Goal: Task Accomplishment & Management: Use online tool/utility

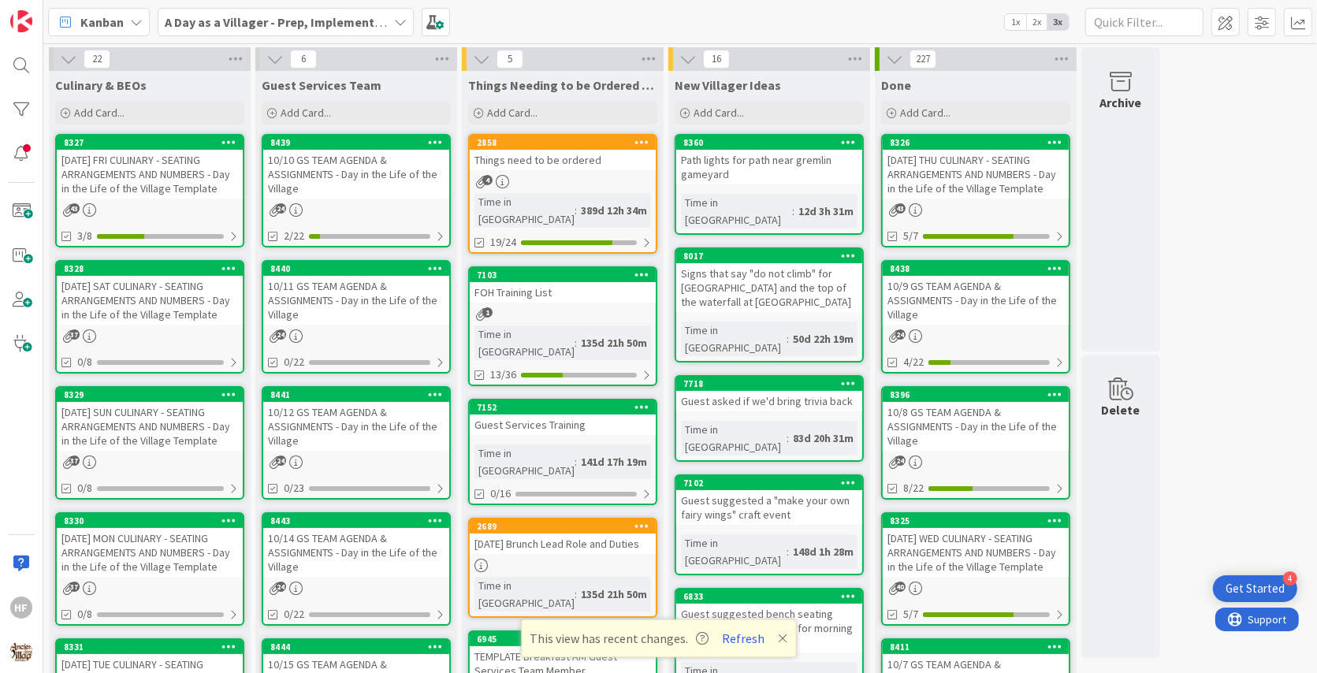
click at [160, 308] on div "[DATE] SAT CULINARY - SEATING ARRANGEMENTS AND NUMBERS - Day in the Life of the…" at bounding box center [150, 300] width 186 height 49
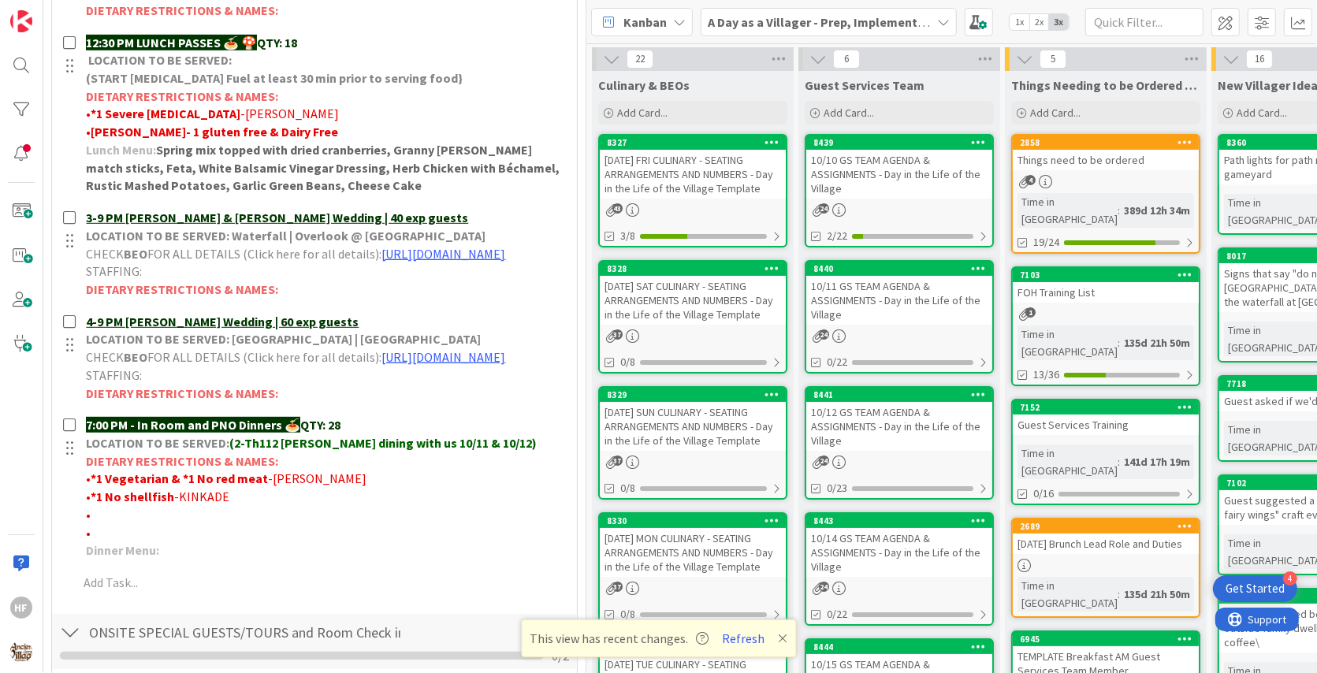
scroll to position [682, 0]
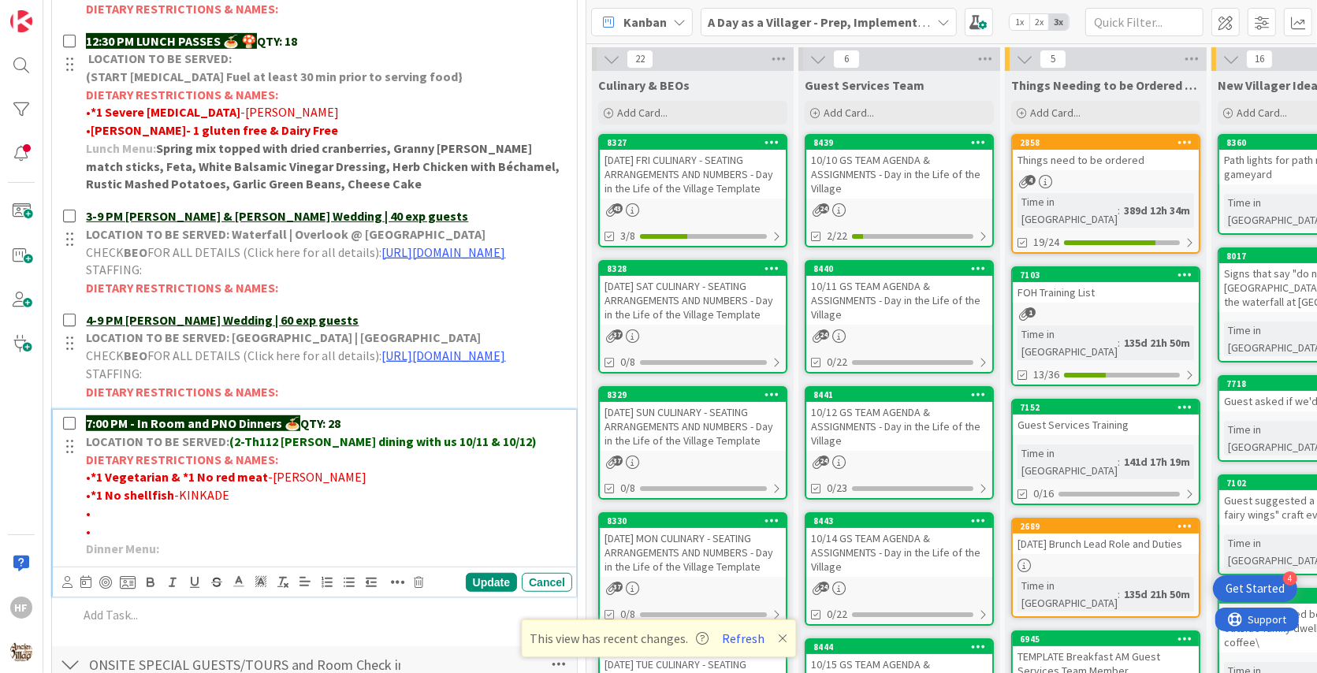
click at [388, 433] on p "7:00 PM - In Room and PNO Dinners 🍝 QTY: 28" at bounding box center [326, 424] width 480 height 18
click at [482, 592] on div "Update" at bounding box center [491, 582] width 51 height 19
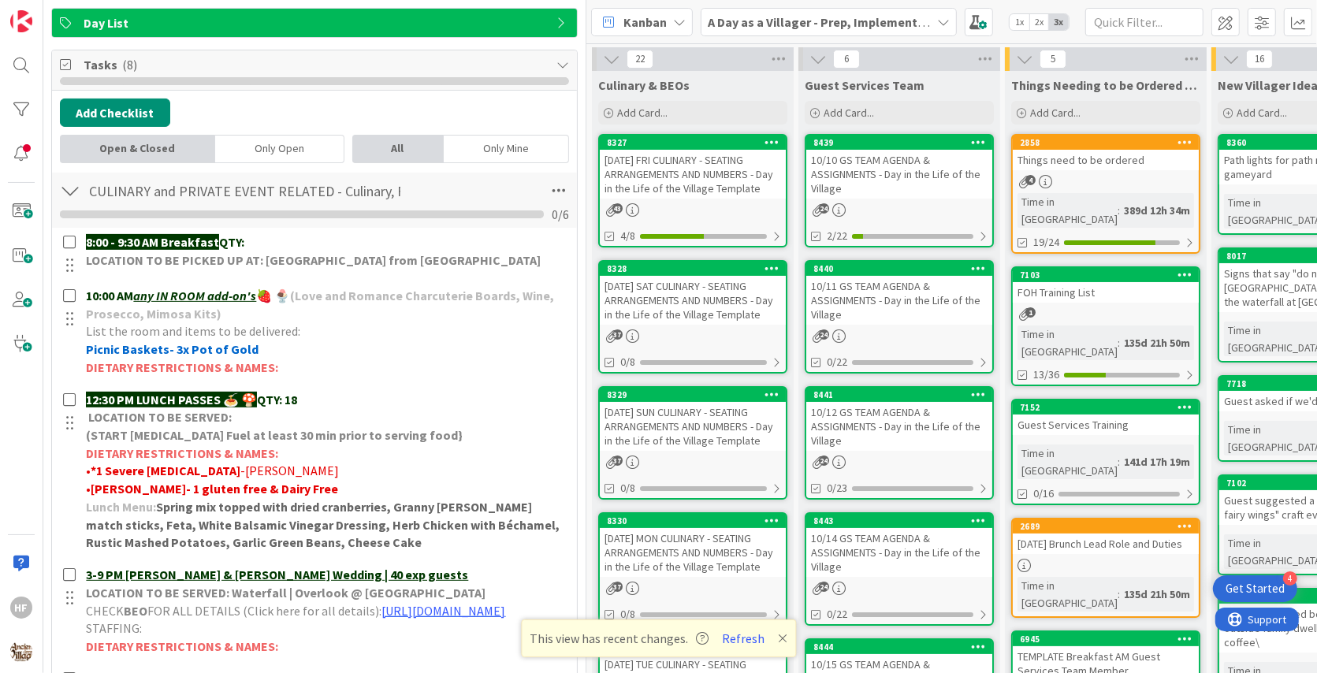
scroll to position [0, 0]
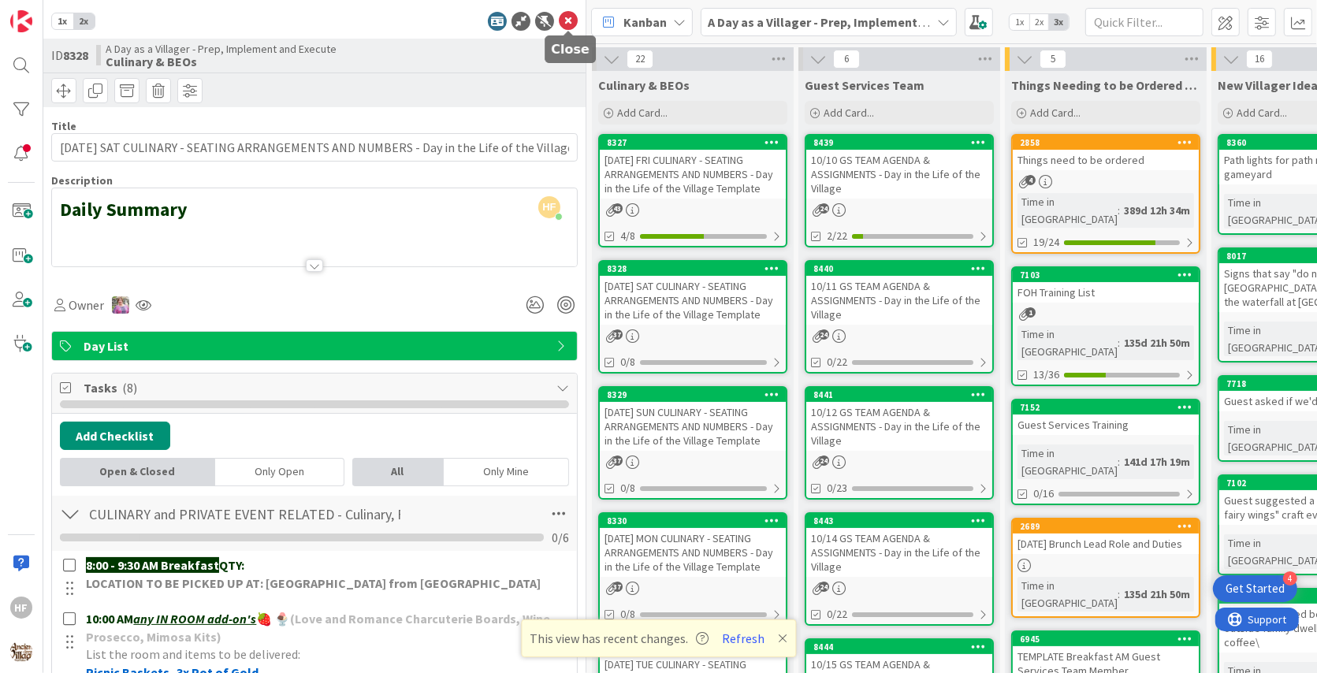
click at [567, 21] on icon at bounding box center [568, 21] width 19 height 19
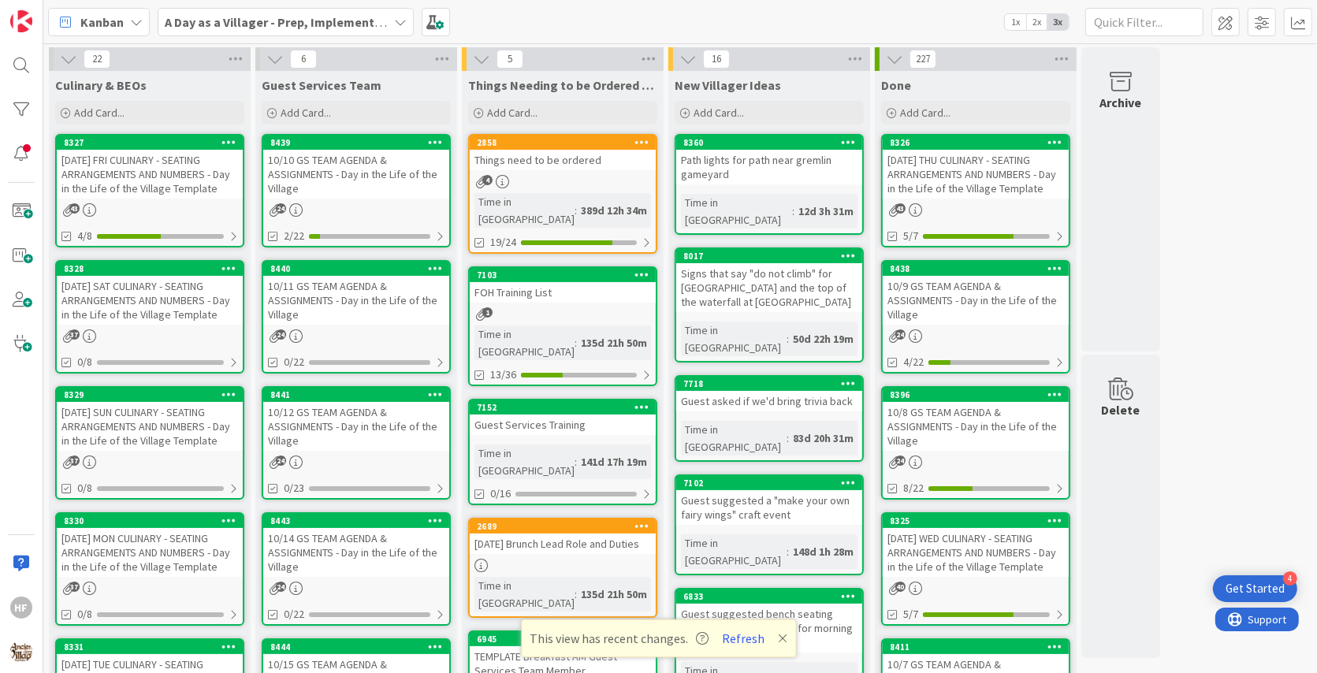
click at [197, 173] on div "[DATE] FRI CULINARY - SEATING ARRANGEMENTS AND NUMBERS - Day in the Life of the…" at bounding box center [150, 174] width 186 height 49
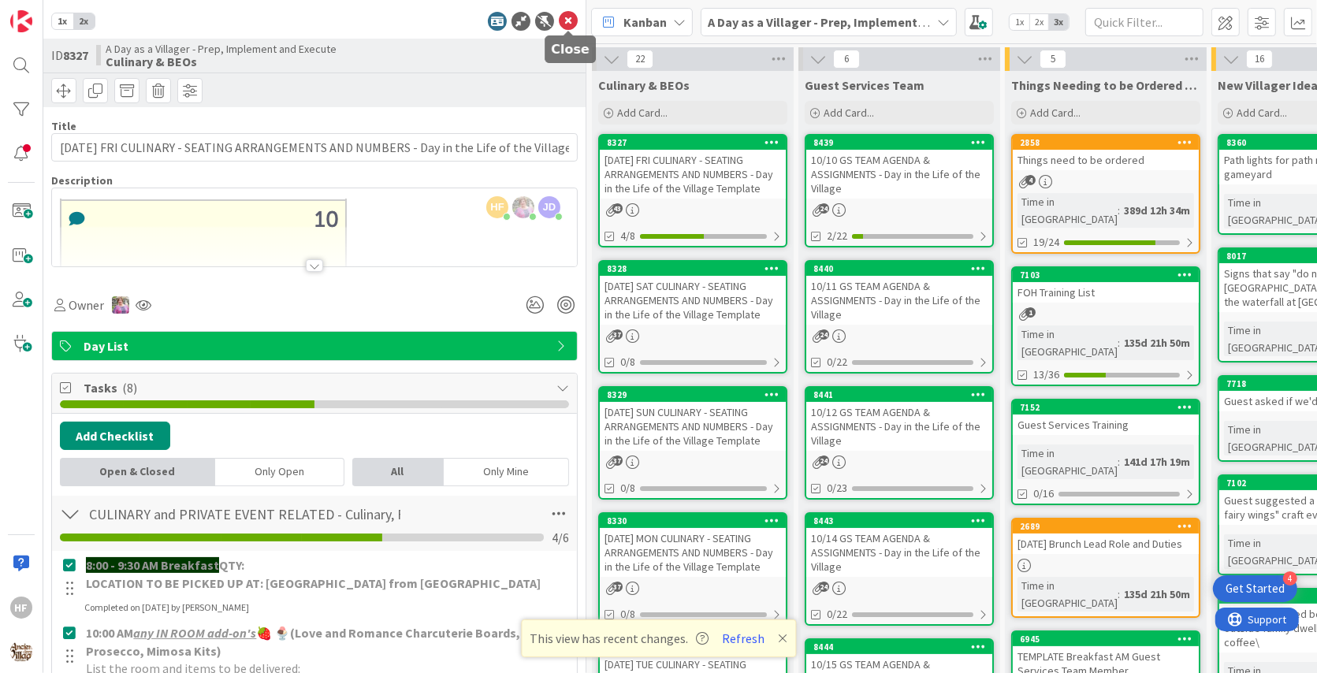
click at [562, 27] on icon at bounding box center [568, 21] width 19 height 19
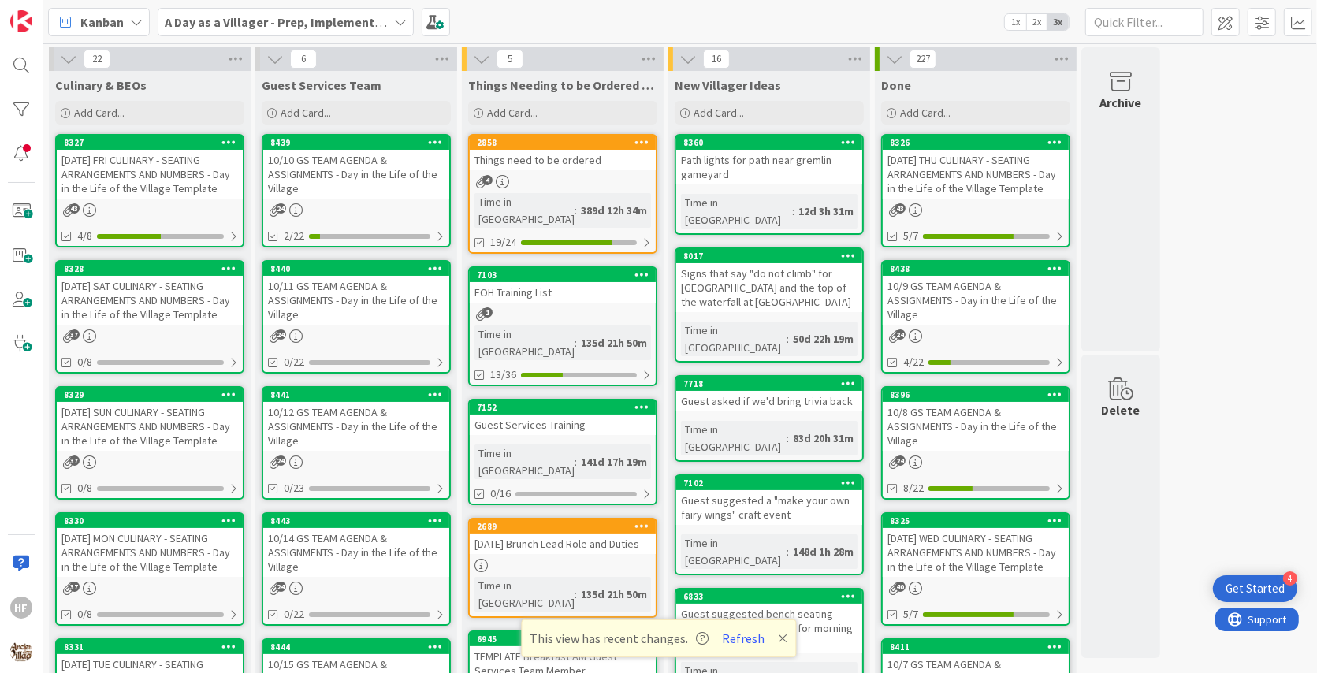
click at [173, 320] on div "[DATE] SAT CULINARY - SEATING ARRANGEMENTS AND NUMBERS - Day in the Life of the…" at bounding box center [150, 300] width 186 height 49
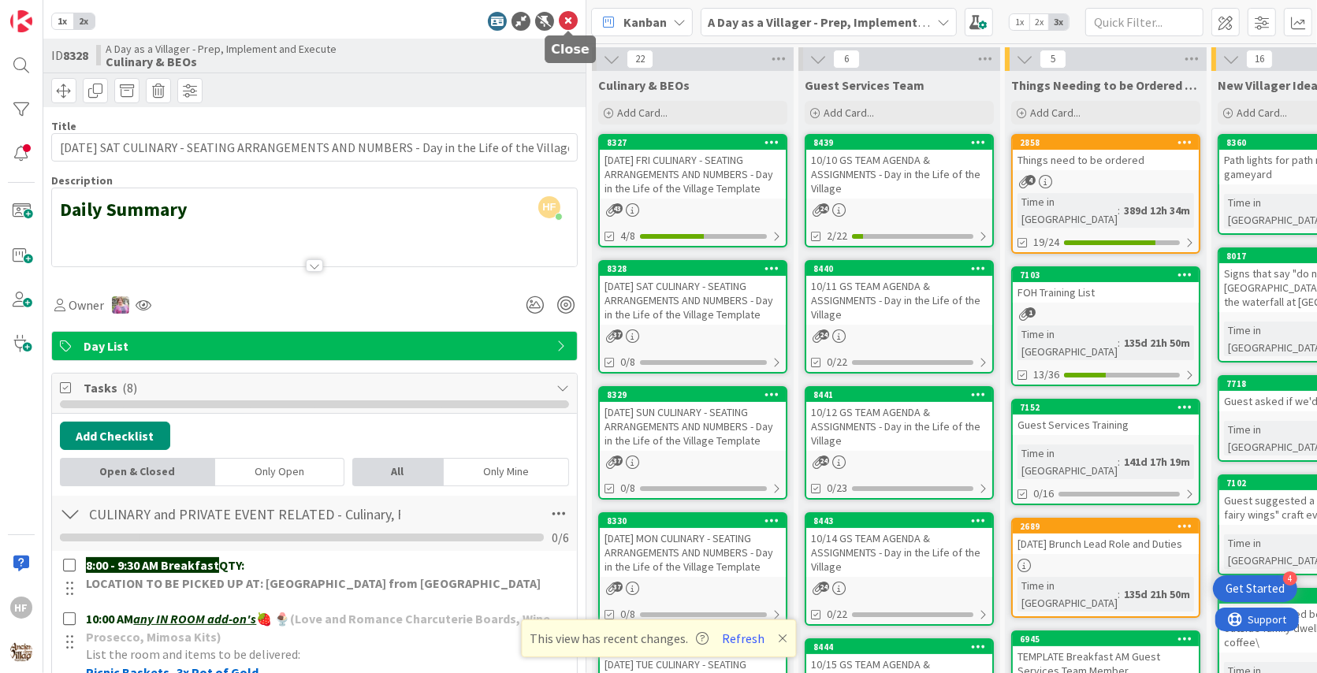
click at [564, 18] on icon at bounding box center [568, 21] width 19 height 19
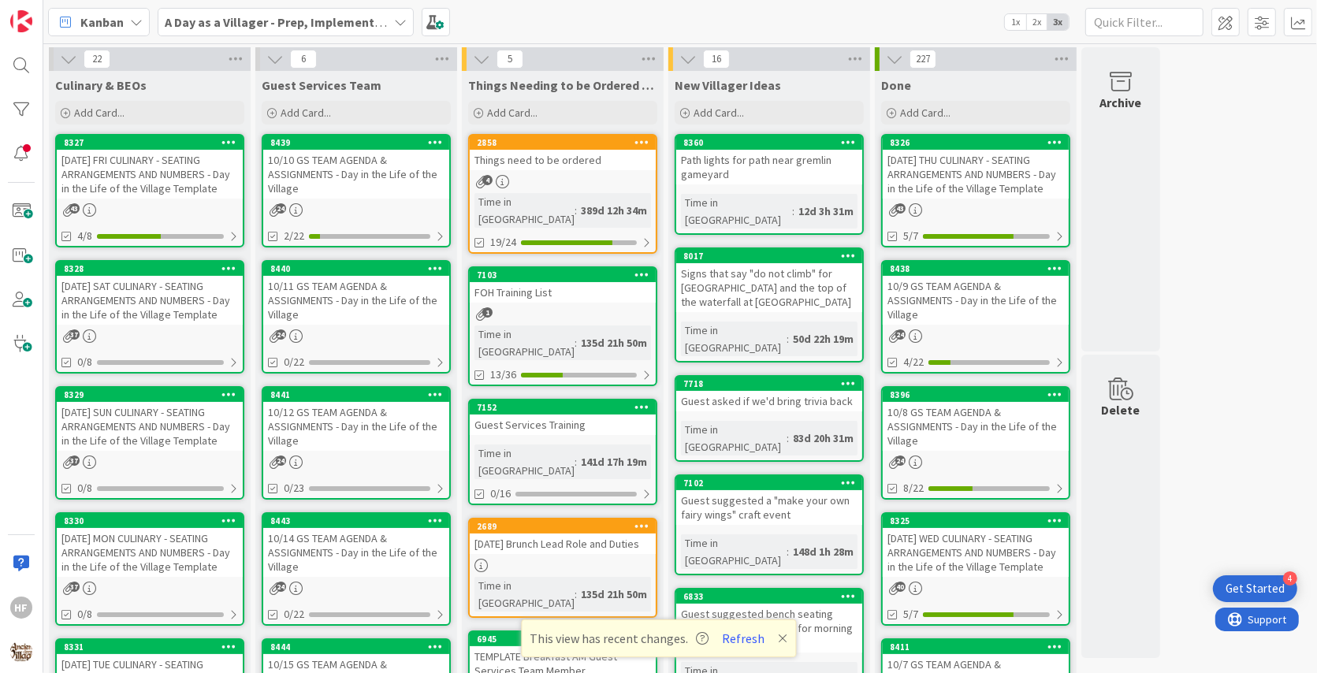
click at [196, 427] on div "[DATE] SUN CULINARY - SEATING ARRANGEMENTS AND NUMBERS - Day in the Life of the…" at bounding box center [150, 426] width 186 height 49
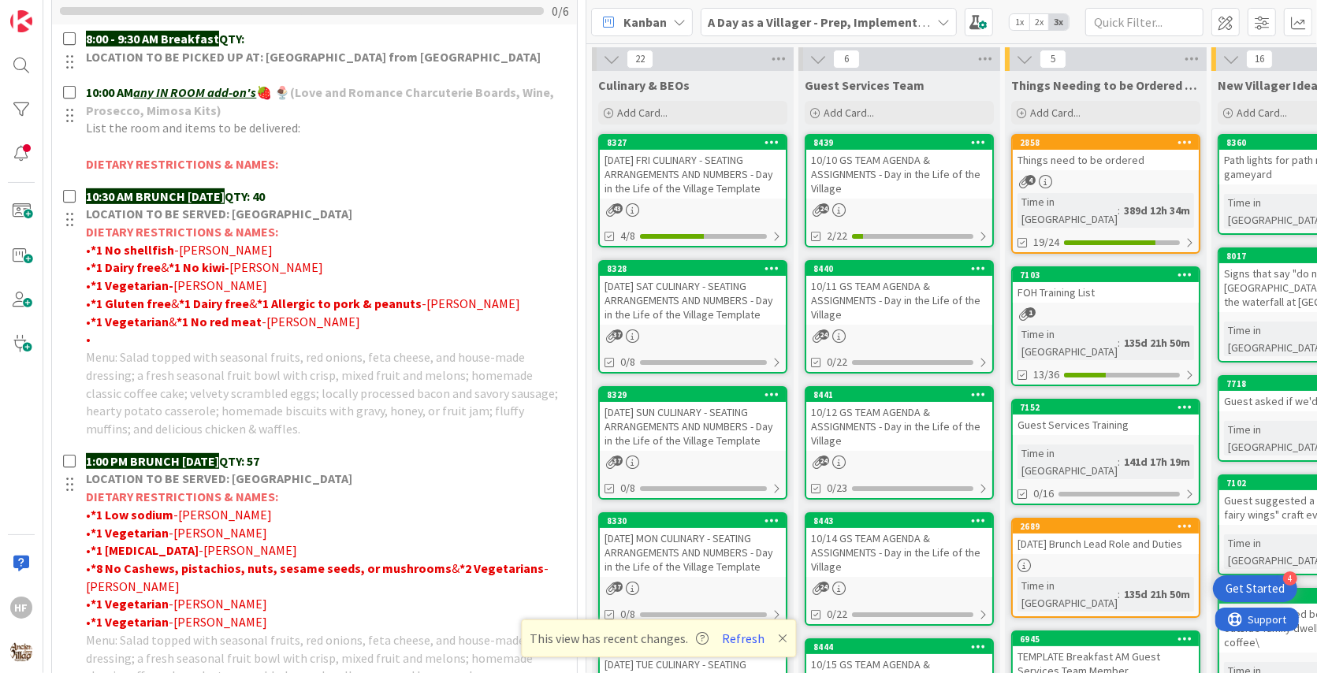
scroll to position [516, 0]
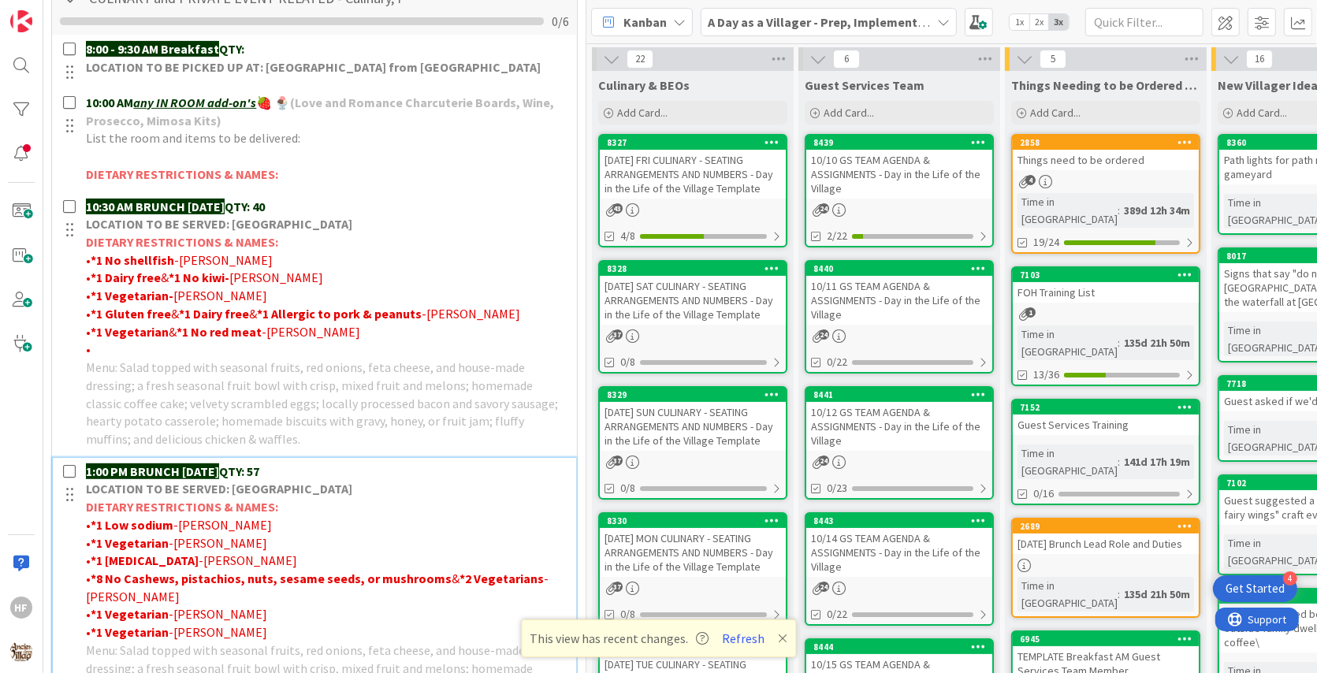
click at [304, 470] on p "1:00 PM BRUNCH [DATE] QTY: 57" at bounding box center [326, 472] width 480 height 18
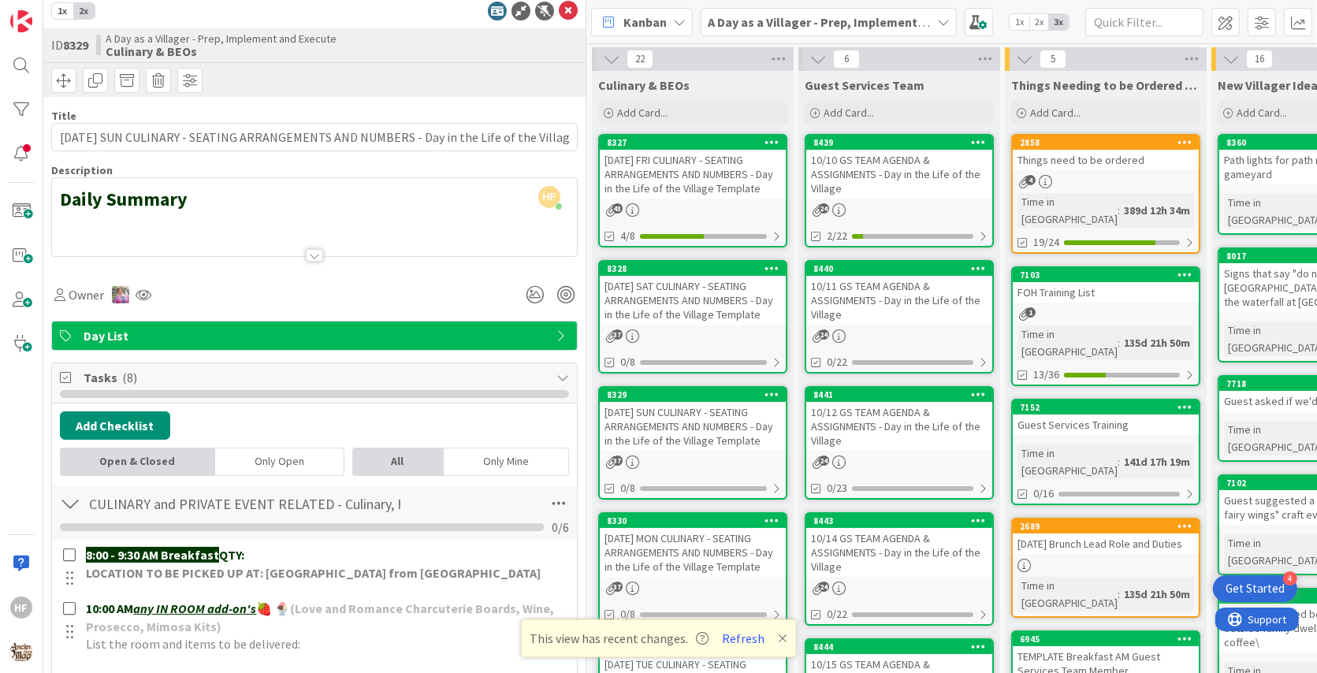
scroll to position [0, 0]
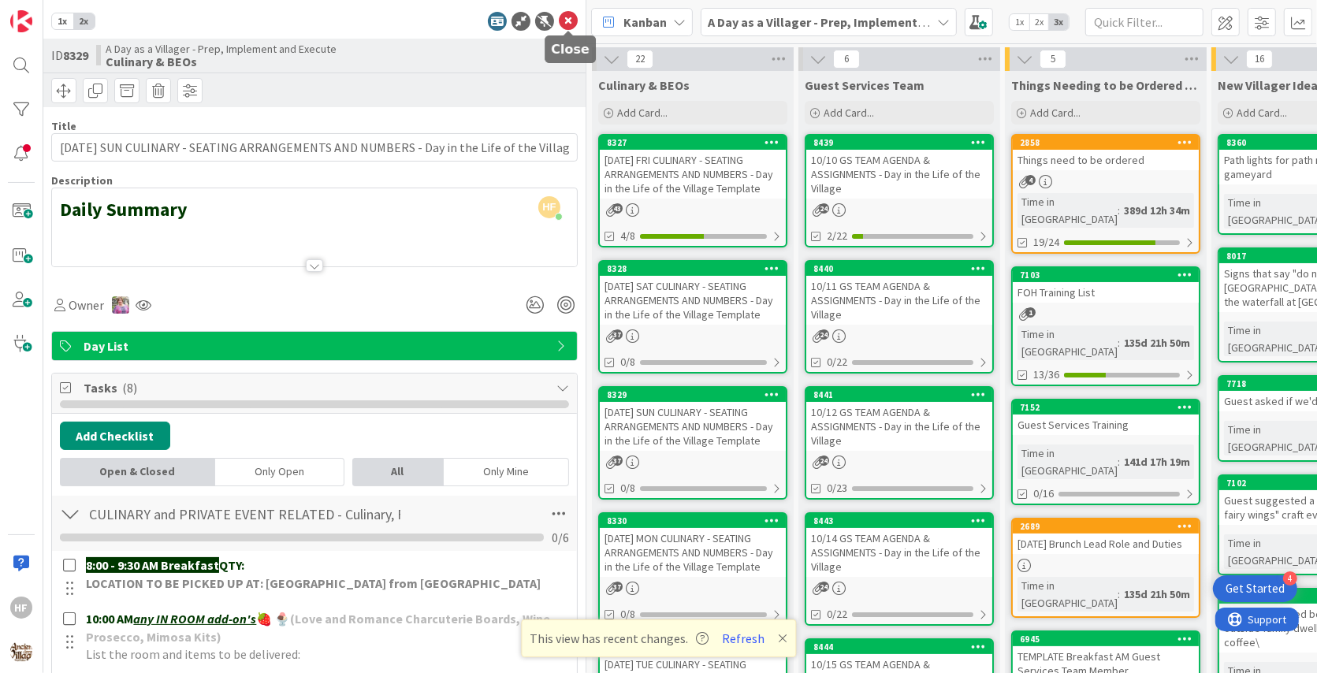
click at [567, 17] on icon at bounding box center [568, 21] width 19 height 19
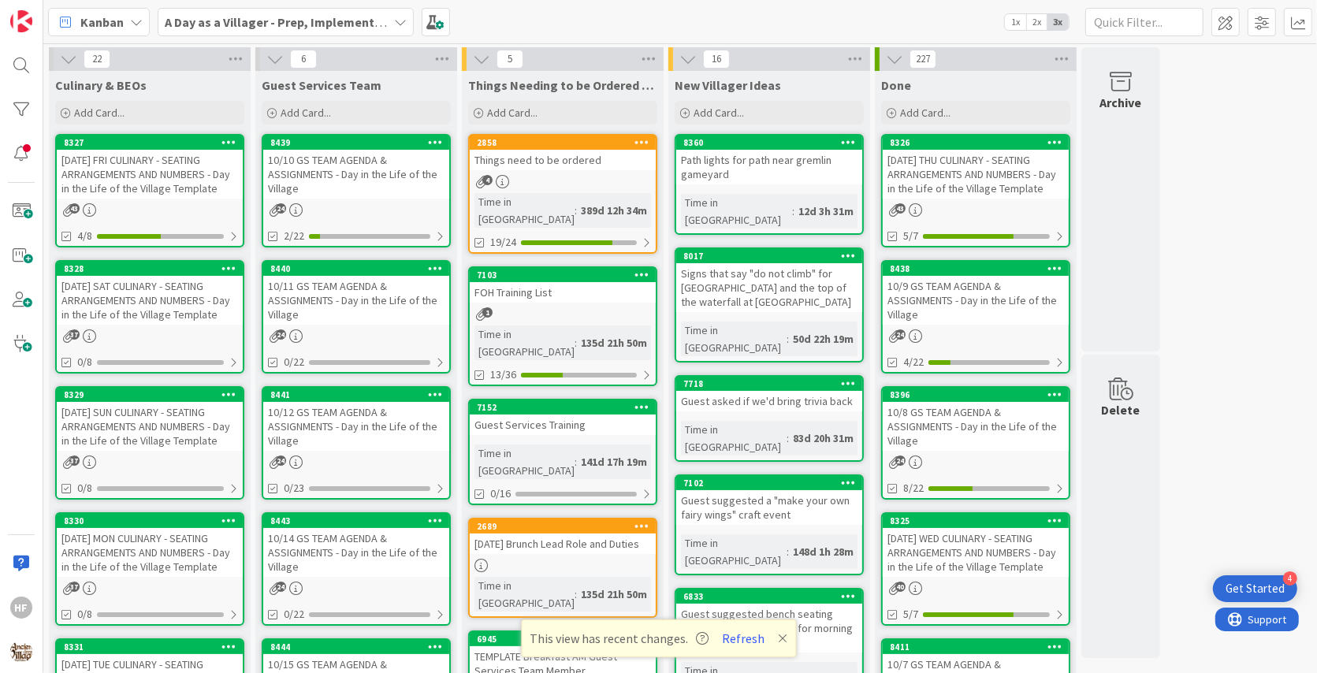
click at [106, 551] on div "[DATE] MON CULINARY - SEATING ARRANGEMENTS AND NUMBERS - Day in the Life of the…" at bounding box center [150, 552] width 186 height 49
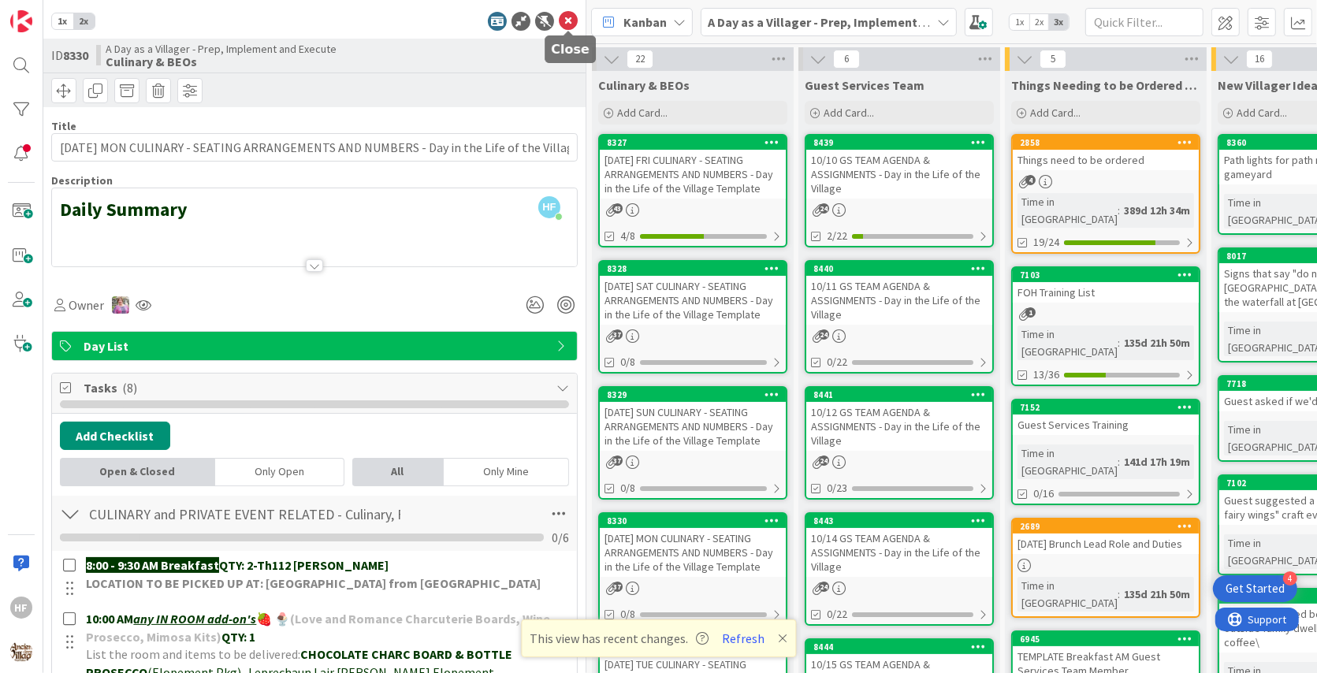
click at [566, 25] on icon at bounding box center [568, 21] width 19 height 19
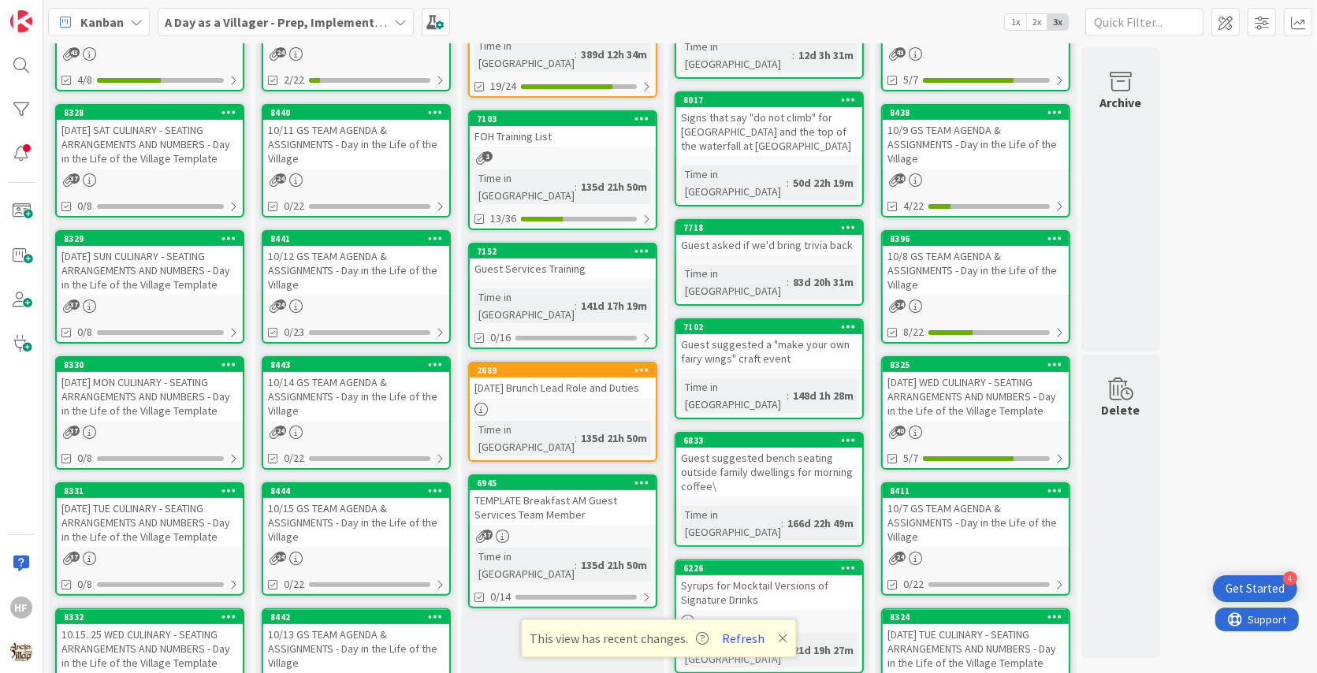
click at [183, 535] on div "[DATE] TUE CULINARY - SEATING ARRANGEMENTS AND NUMBERS - Day in the Life of the…" at bounding box center [150, 522] width 186 height 49
